Goal: Information Seeking & Learning: Check status

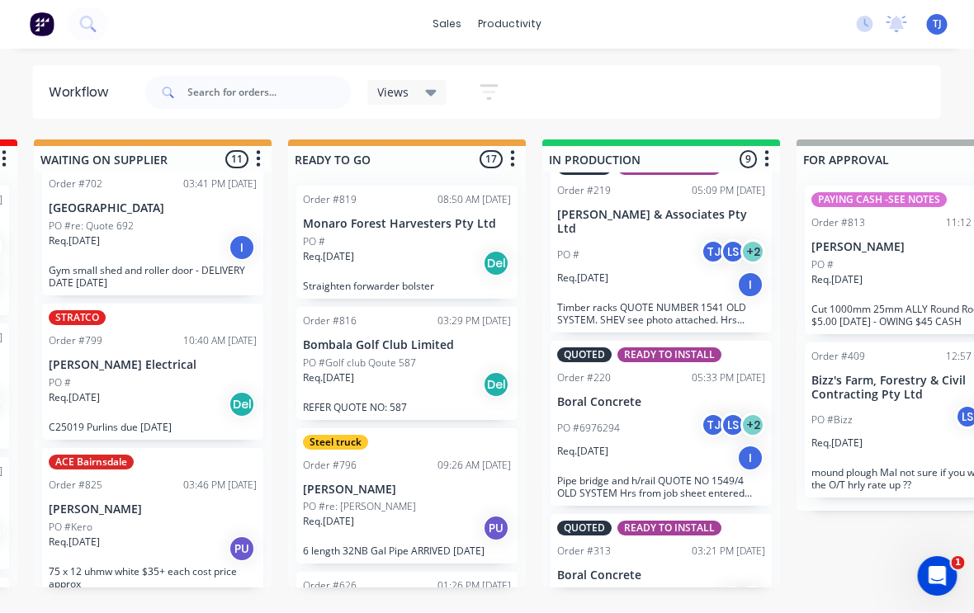
click at [668, 414] on div "PO #6976294 TJ LS + 2" at bounding box center [662, 428] width 208 height 31
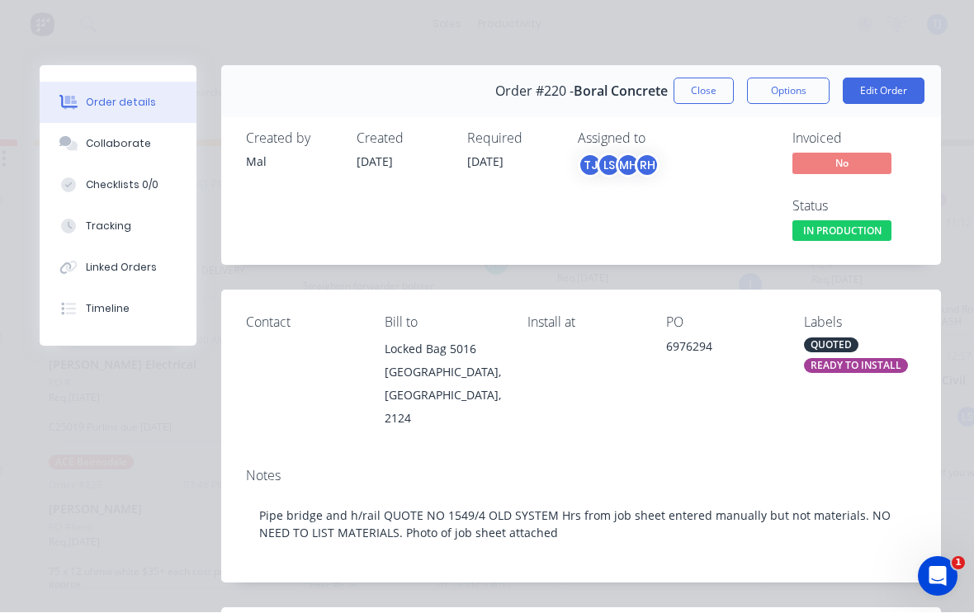
click at [702, 89] on button "Close" at bounding box center [703, 91] width 60 height 26
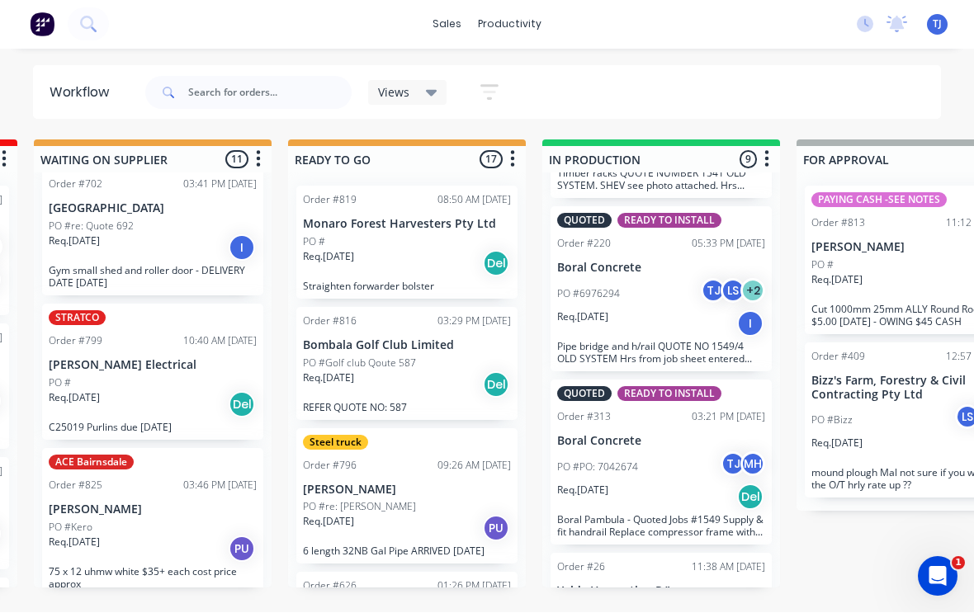
scroll to position [618, 0]
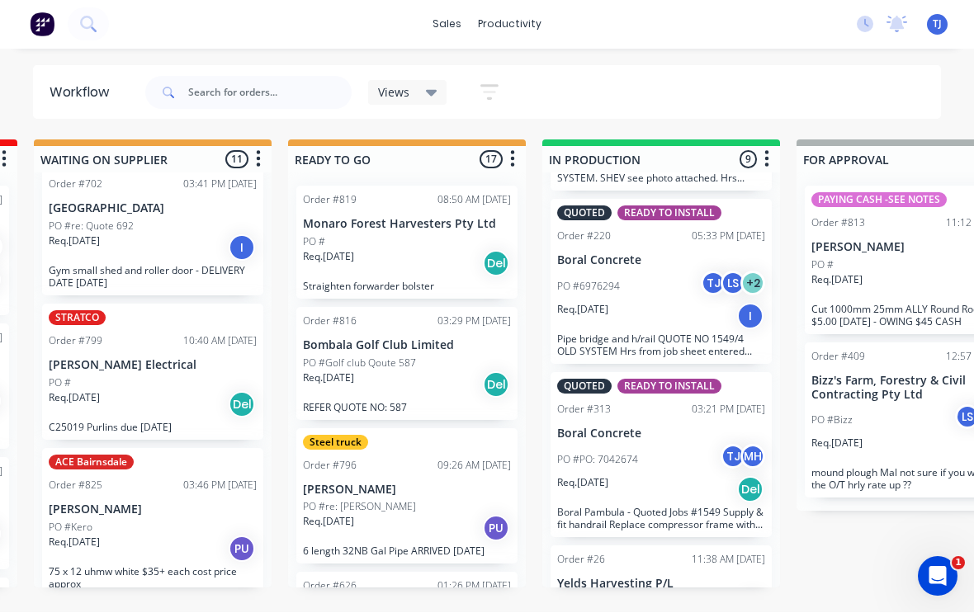
click at [705, 446] on div "PO #PO: 7042674 TJ MH" at bounding box center [661, 460] width 208 height 31
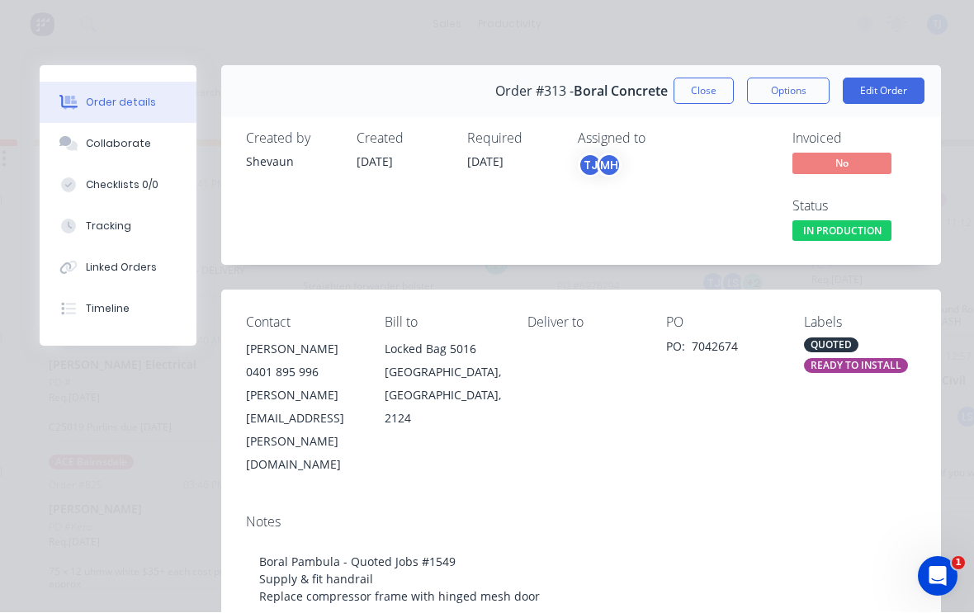
scroll to position [0, 0]
click at [706, 92] on button "Close" at bounding box center [703, 91] width 60 height 26
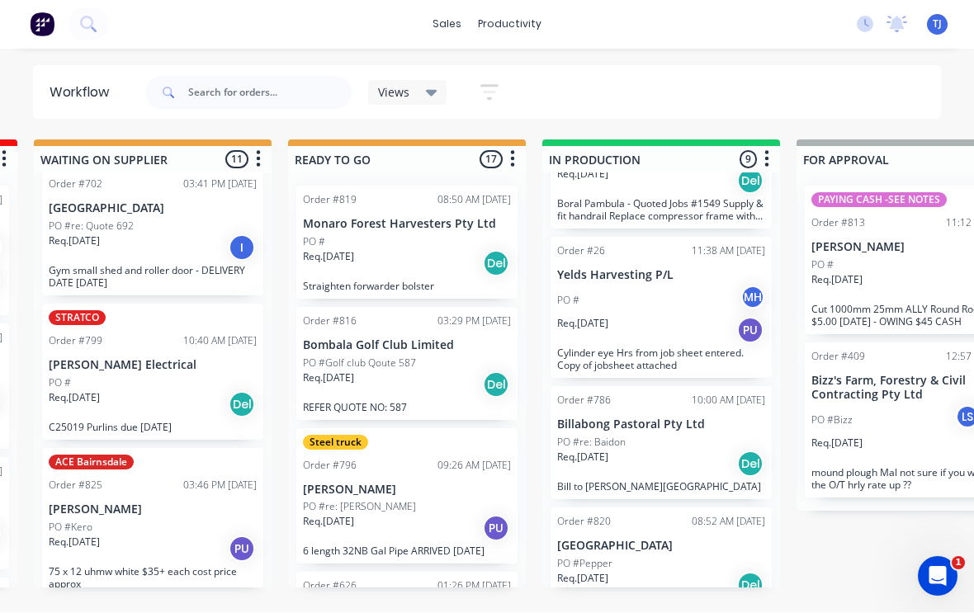
scroll to position [926, 0]
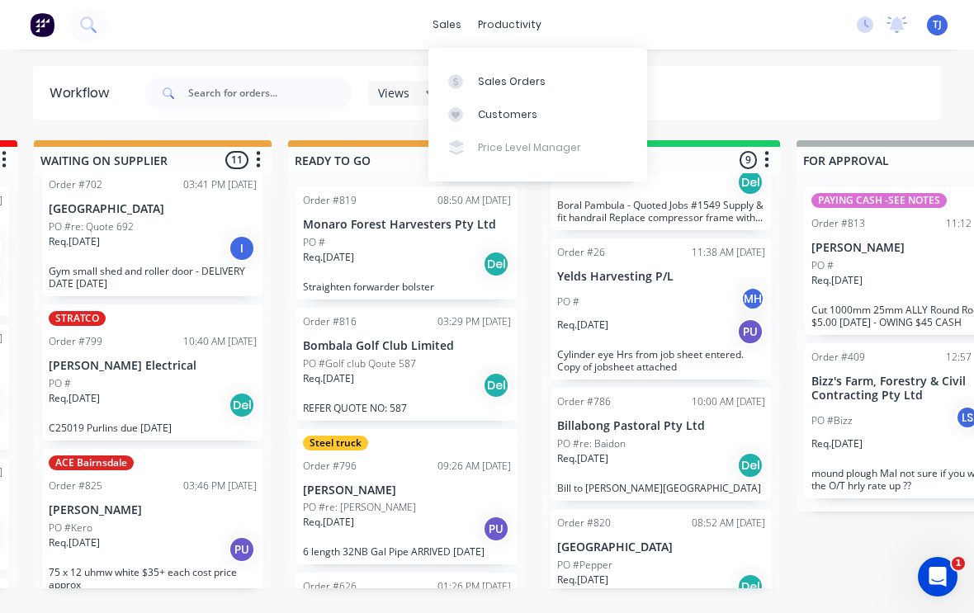
click at [527, 81] on div "Sales Orders" at bounding box center [512, 81] width 68 height 15
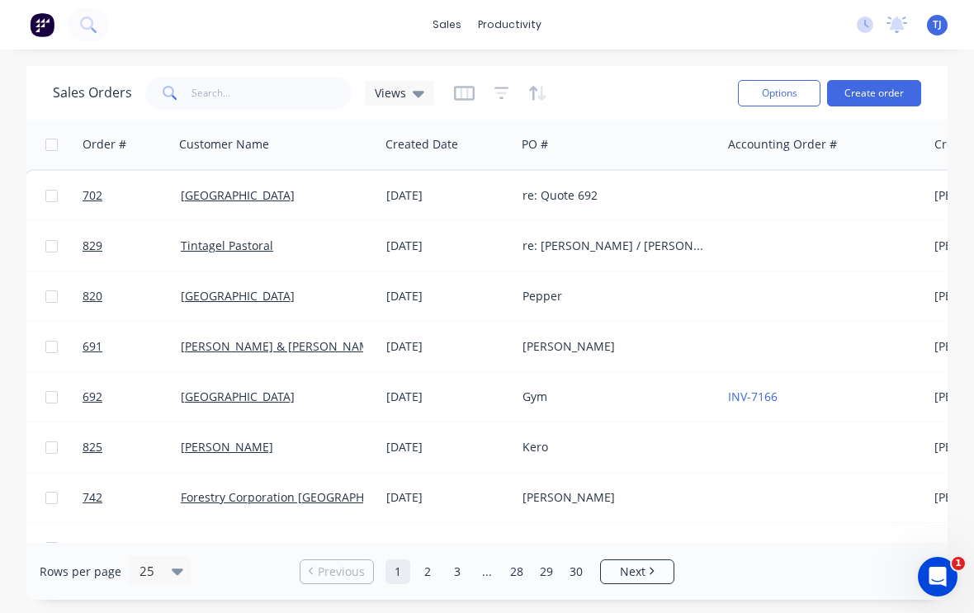
scroll to position [0, 2]
click at [260, 84] on input "text" at bounding box center [271, 93] width 161 height 33
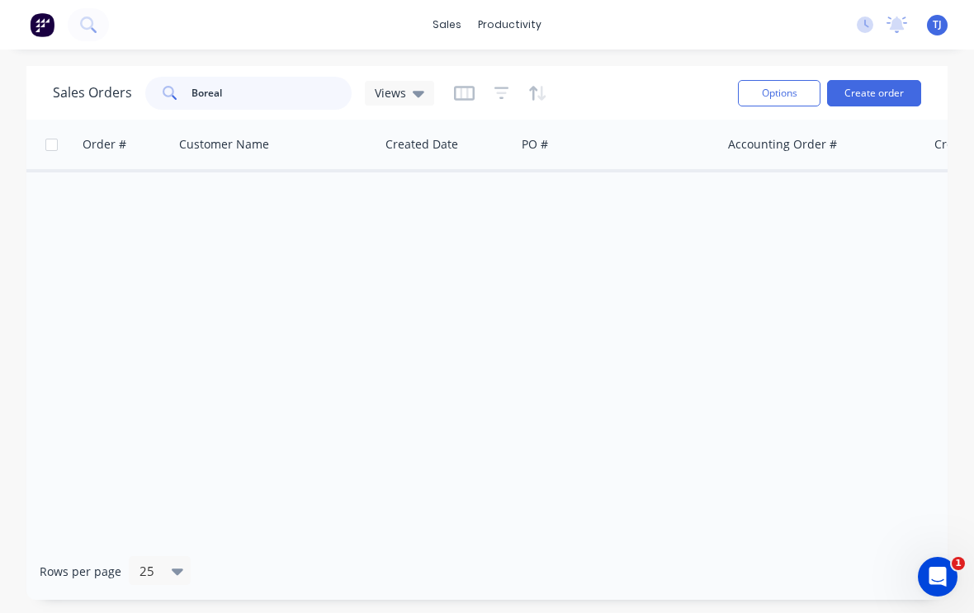
click at [253, 104] on input "Boreal" at bounding box center [271, 93] width 161 height 33
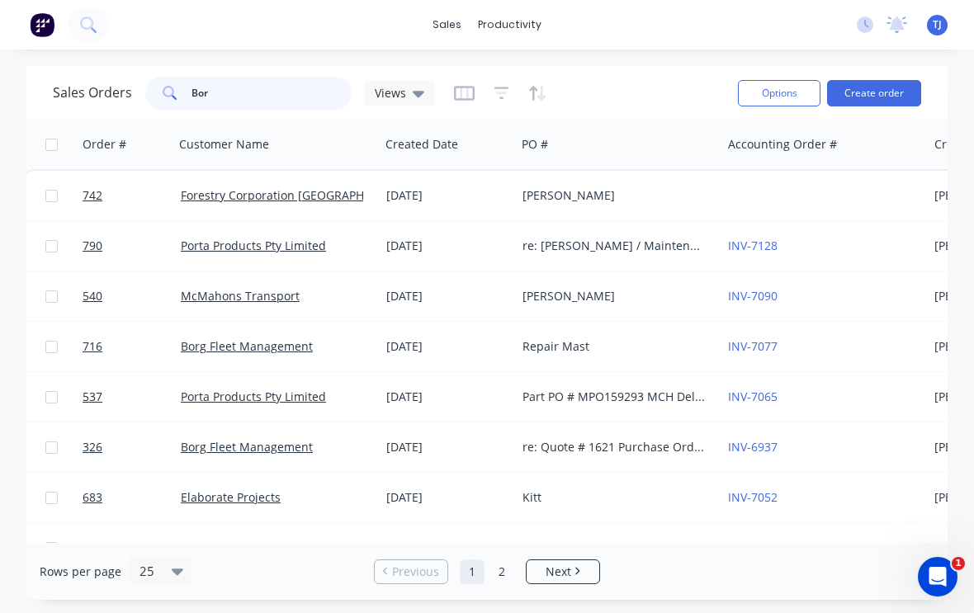
click at [271, 96] on input "Bor" at bounding box center [271, 93] width 161 height 33
type input "Boral"
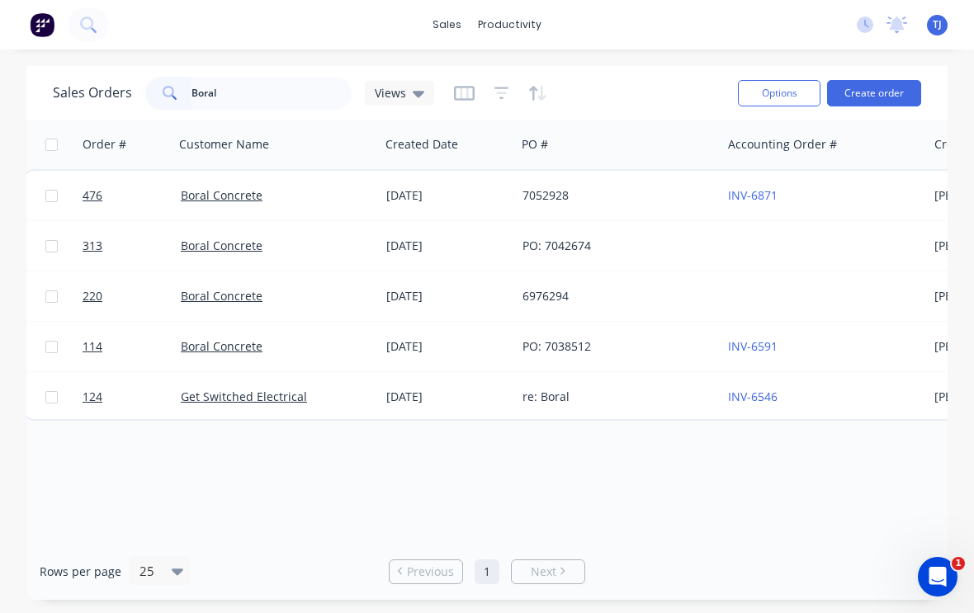
click at [460, 192] on div "[DATE]" at bounding box center [447, 195] width 123 height 17
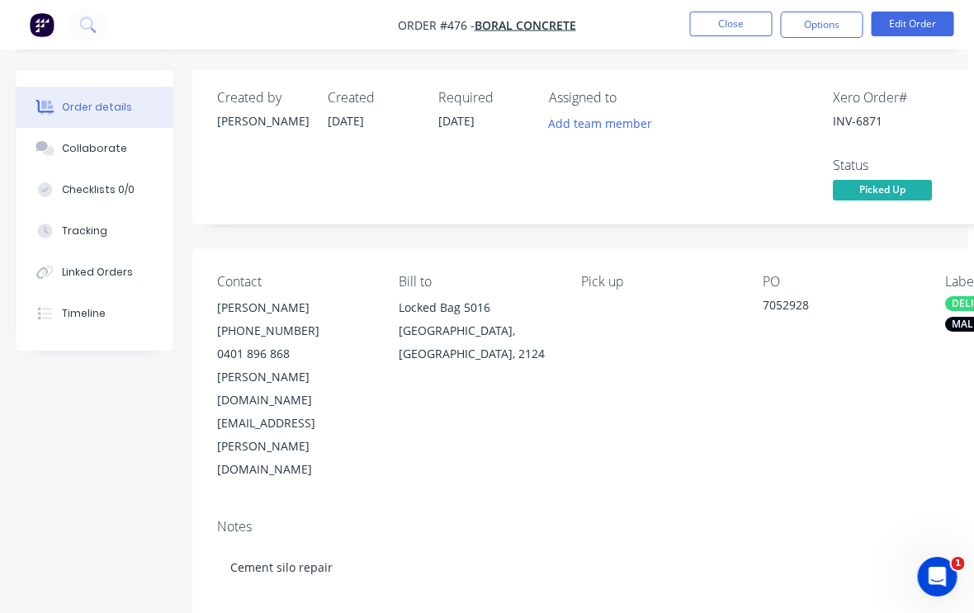
scroll to position [0, 6]
click at [731, 31] on button "Close" at bounding box center [731, 24] width 83 height 25
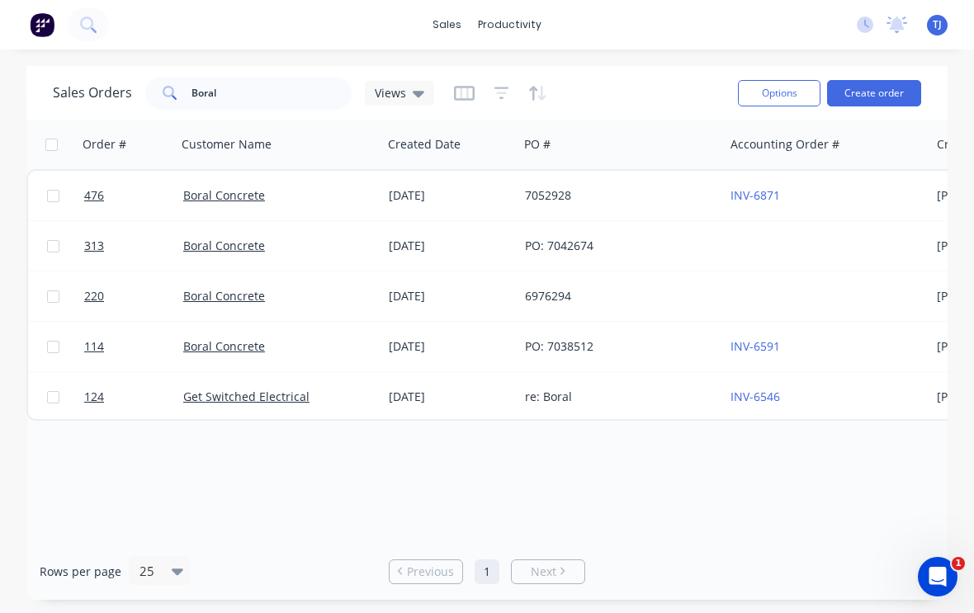
click at [580, 251] on div "PO: 7042674" at bounding box center [616, 246] width 183 height 17
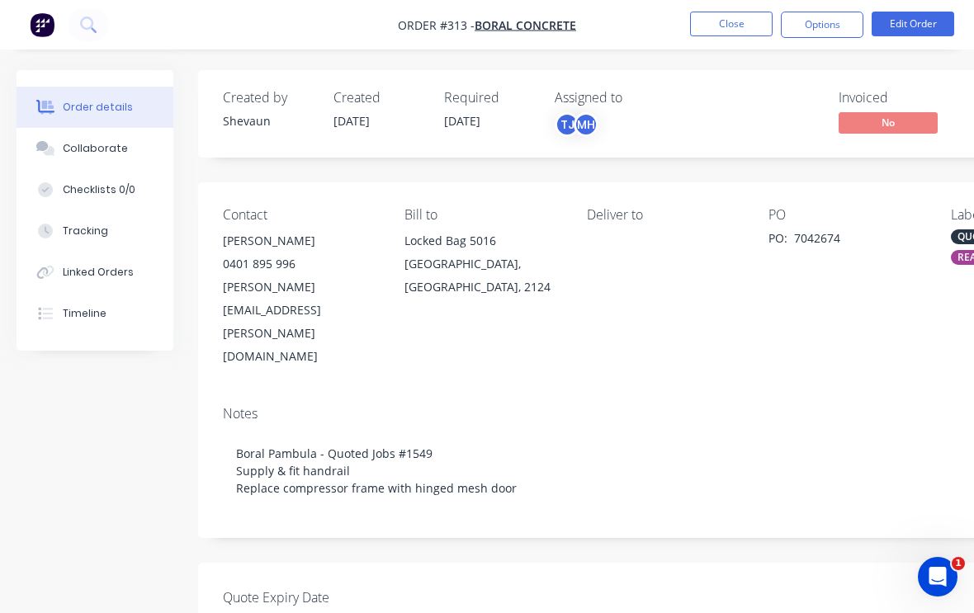
click at [729, 34] on button "Close" at bounding box center [731, 24] width 83 height 25
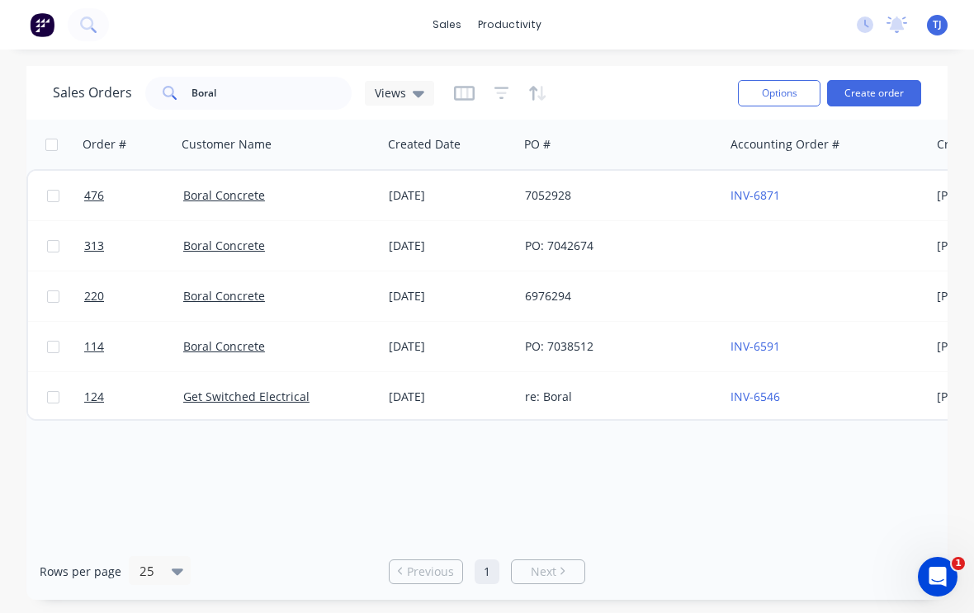
click at [547, 355] on div "PO: 7038512" at bounding box center [620, 347] width 205 height 50
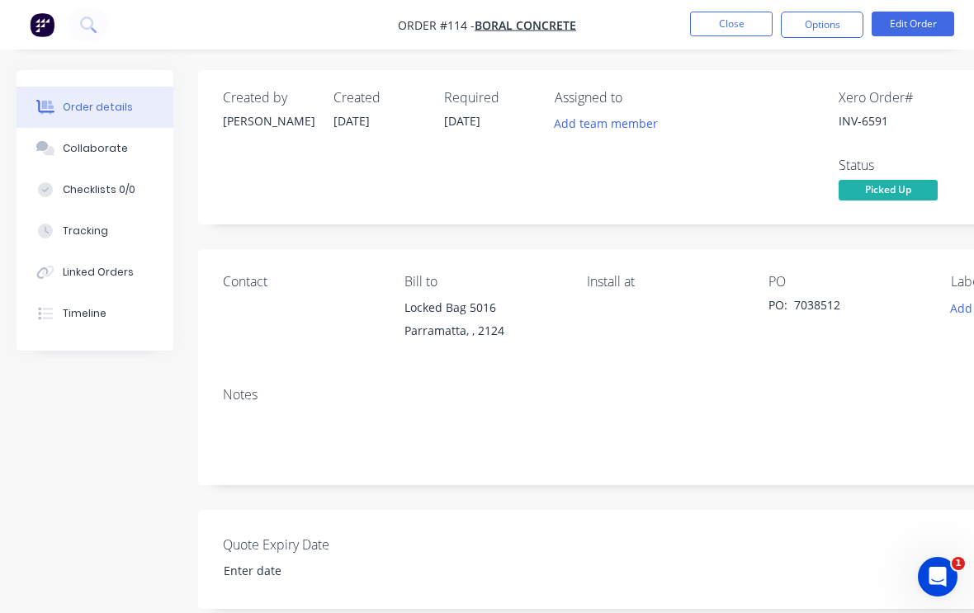
click at [737, 23] on button "Close" at bounding box center [731, 24] width 83 height 25
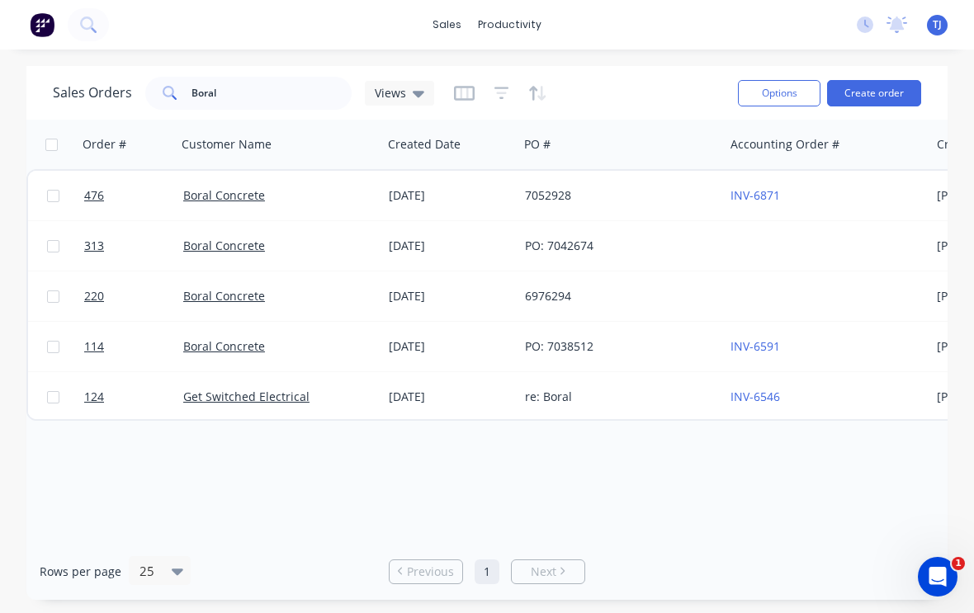
click at [559, 341] on div "PO: 7038512" at bounding box center [616, 346] width 183 height 17
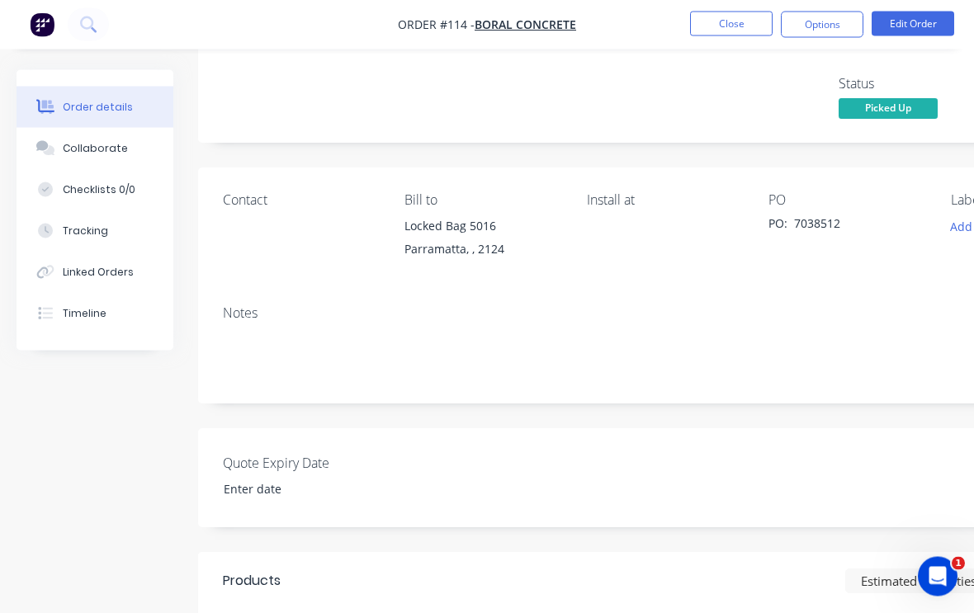
scroll to position [75, 0]
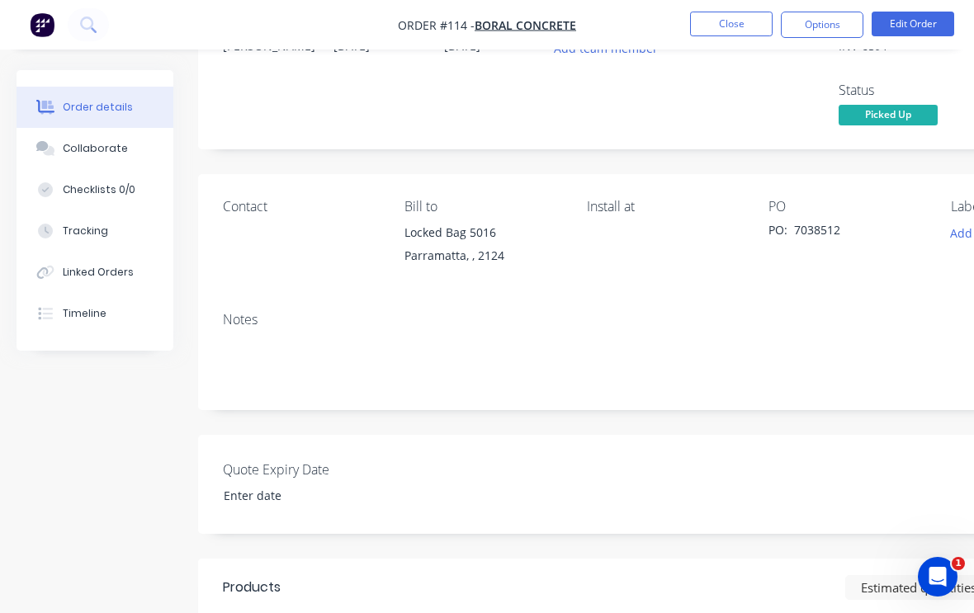
click at [723, 24] on button "Close" at bounding box center [731, 24] width 83 height 25
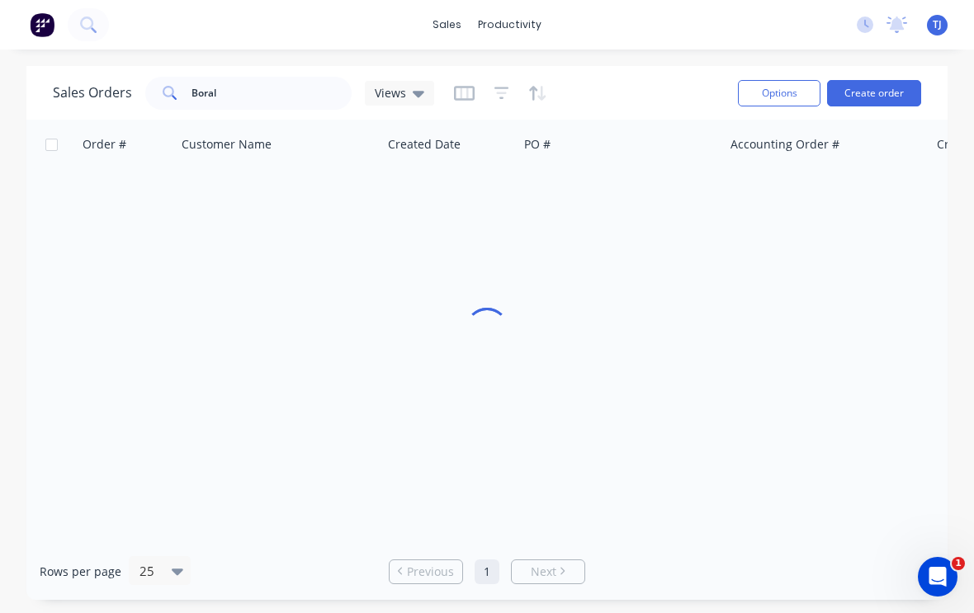
scroll to position [27, 0]
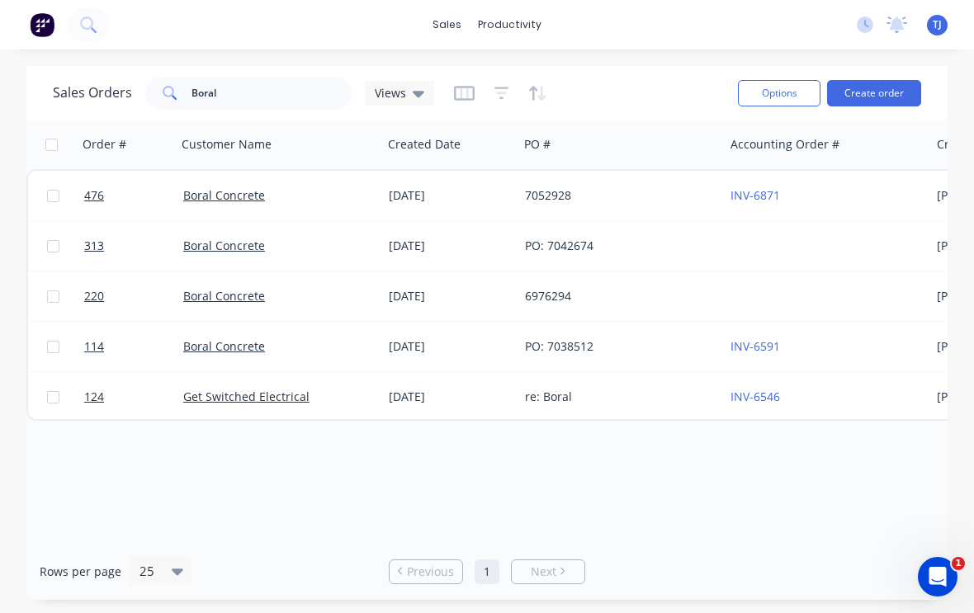
click at [560, 389] on div "re: Boral" at bounding box center [616, 397] width 183 height 17
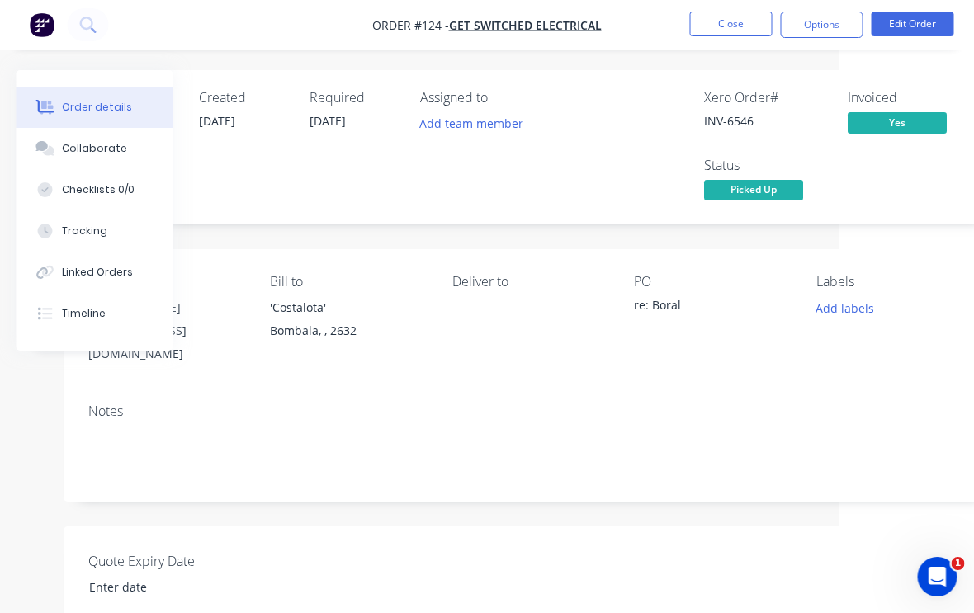
scroll to position [0, 134]
click at [738, 28] on button "Close" at bounding box center [731, 24] width 83 height 25
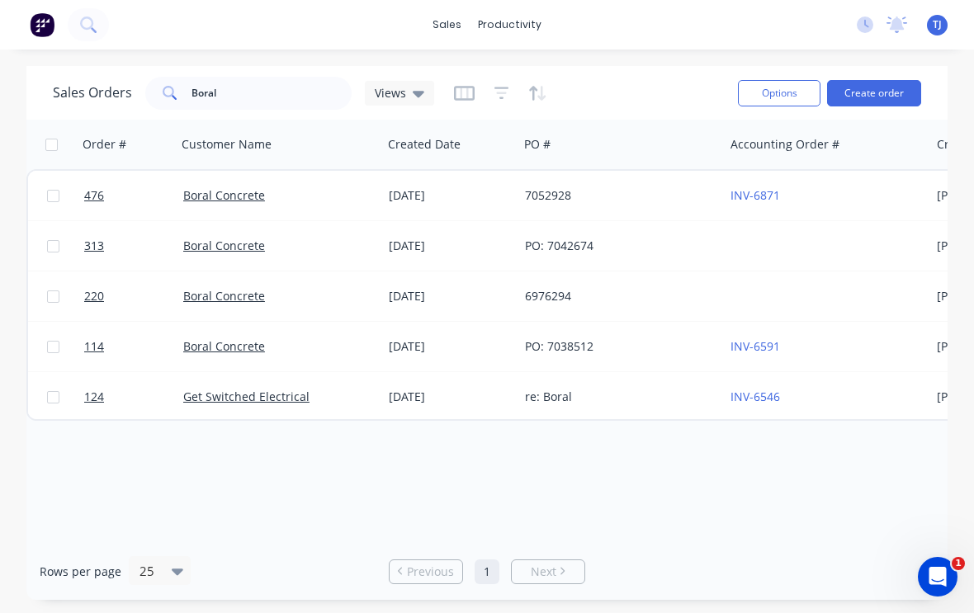
click at [554, 194] on div "7052928" at bounding box center [616, 195] width 183 height 17
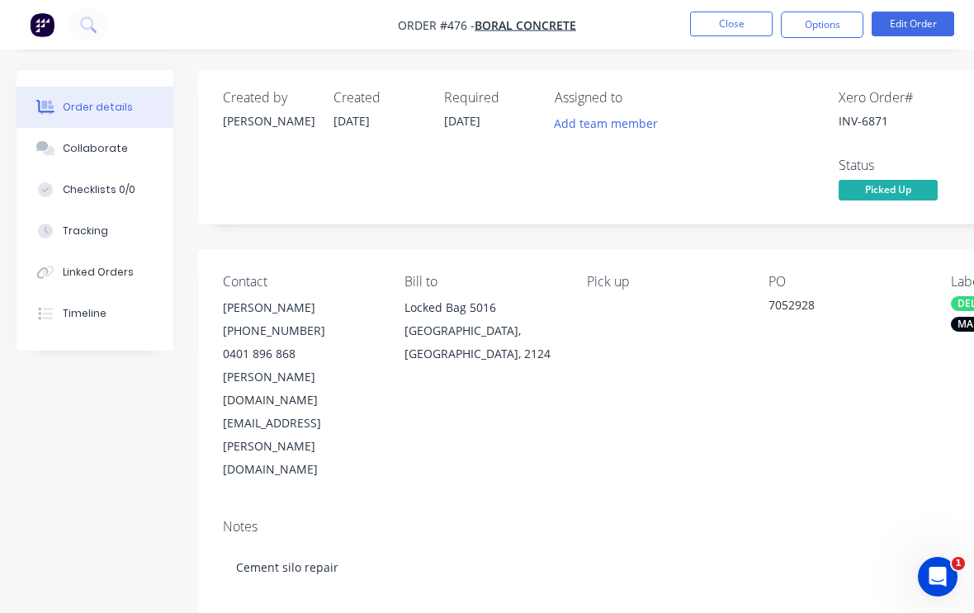
click at [743, 24] on button "Close" at bounding box center [731, 24] width 83 height 25
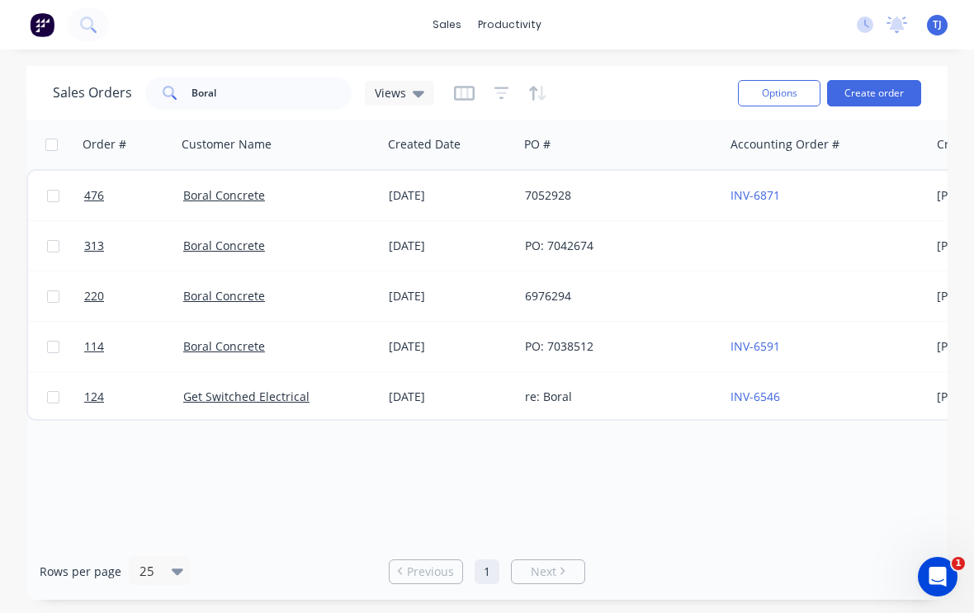
scroll to position [0, 29]
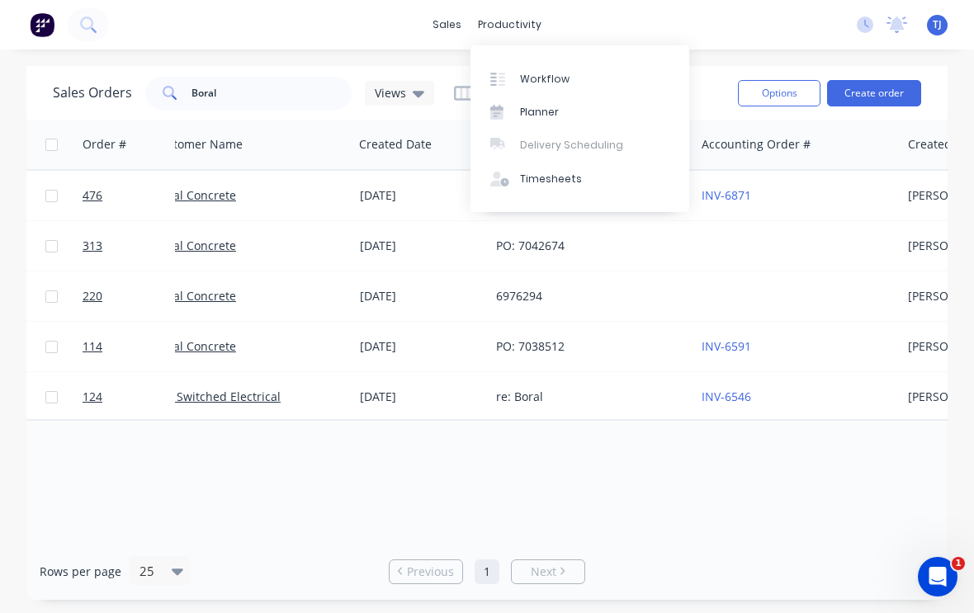
click at [573, 79] on link "Workflow" at bounding box center [579, 78] width 219 height 33
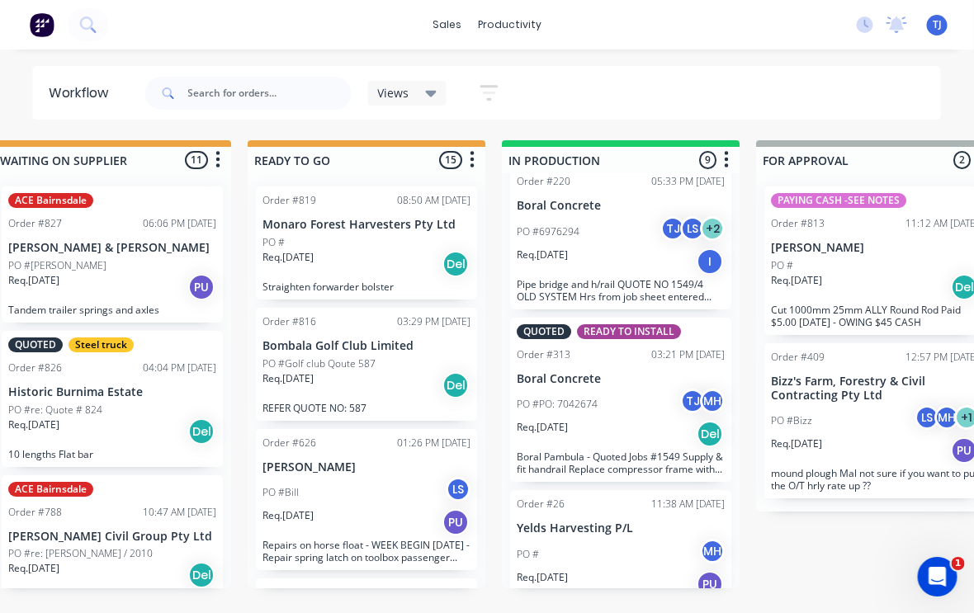
scroll to position [825, 0]
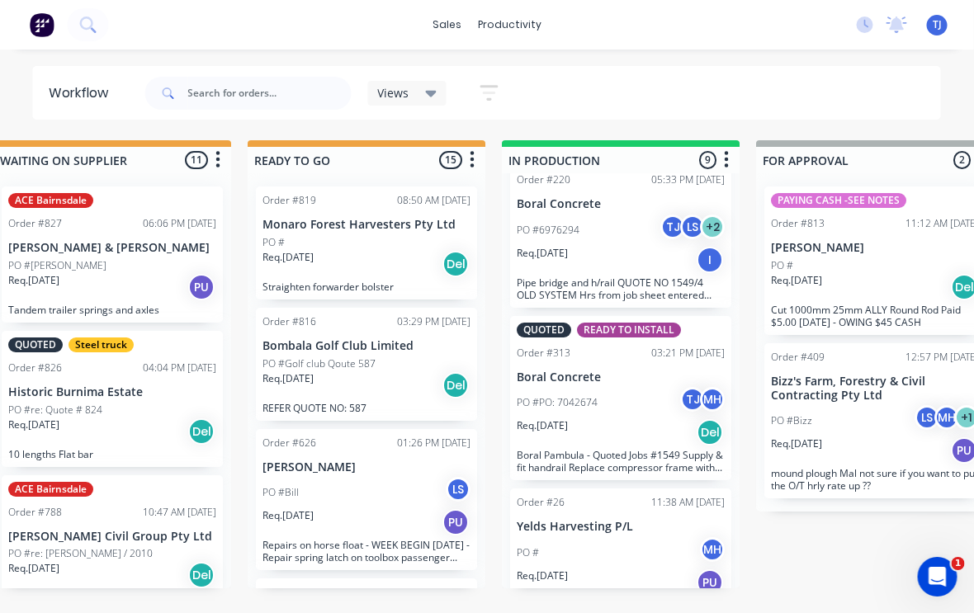
click at [644, 418] on div "Req. [DATE] Del" at bounding box center [621, 432] width 208 height 28
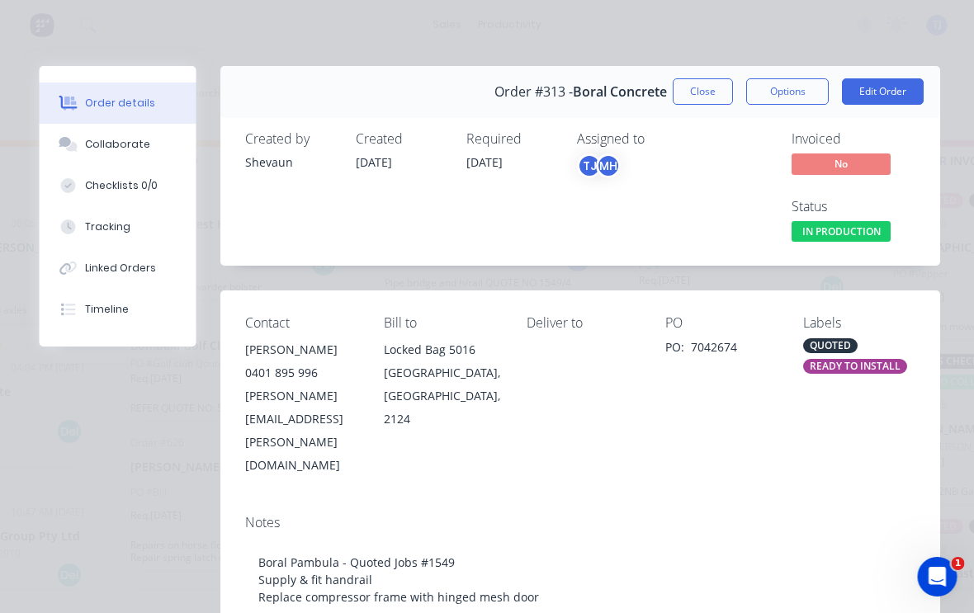
scroll to position [0, 0]
click at [707, 104] on button "Close" at bounding box center [703, 91] width 60 height 26
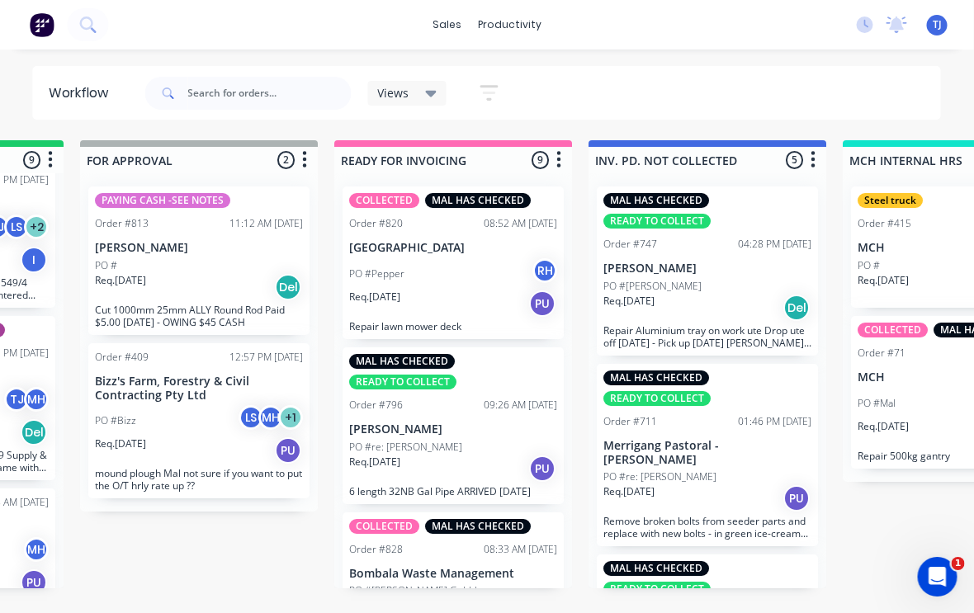
scroll to position [0, 1226]
